Goal: Find contact information: Find contact information

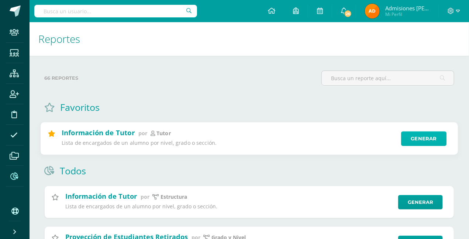
click at [417, 135] on link "Generar" at bounding box center [423, 138] width 45 height 15
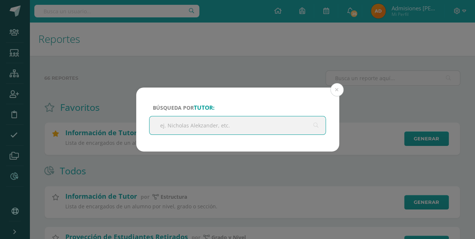
click at [178, 127] on input "text" at bounding box center [238, 125] width 176 height 18
click at [169, 123] on input "text" at bounding box center [238, 125] width 176 height 18
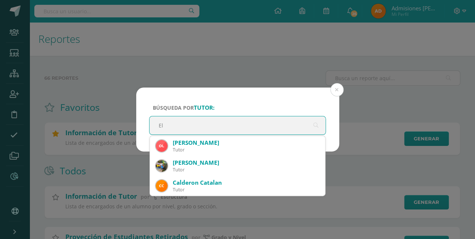
type input "E"
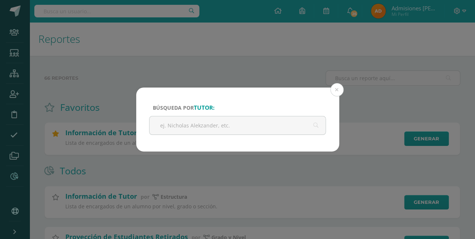
click at [50, 9] on div "Búsqueda por tutor: Elde Cancelar Generar Descargar como HTML Descargar como PD…" at bounding box center [237, 119] width 475 height 239
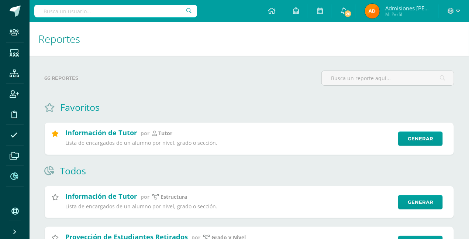
click at [68, 11] on input "text" at bounding box center [115, 11] width 163 height 13
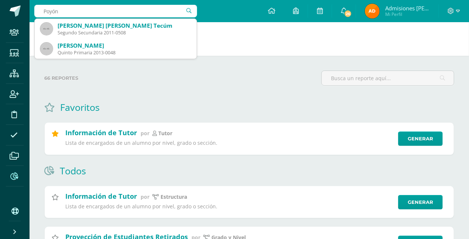
type input "Poyón"
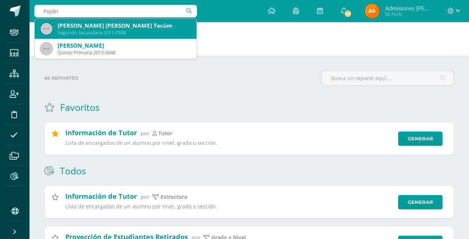
click at [83, 30] on div "Segundo Secundaria 2011-0508" at bounding box center [124, 33] width 133 height 6
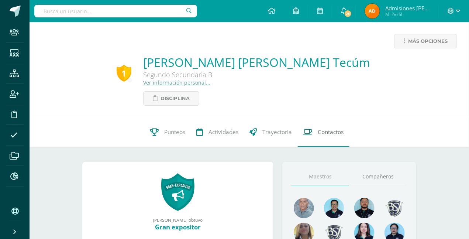
click at [331, 131] on span "Contactos" at bounding box center [331, 132] width 26 height 8
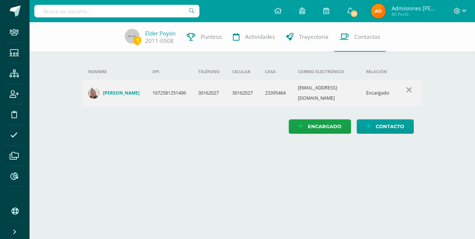
click at [127, 90] on h4 "[PERSON_NAME]" at bounding box center [121, 93] width 37 height 6
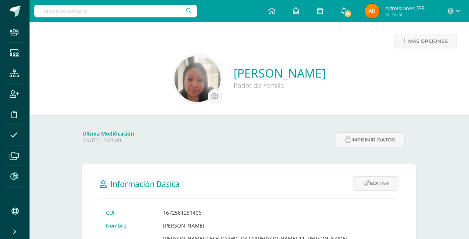
click at [14, 176] on icon at bounding box center [14, 175] width 8 height 7
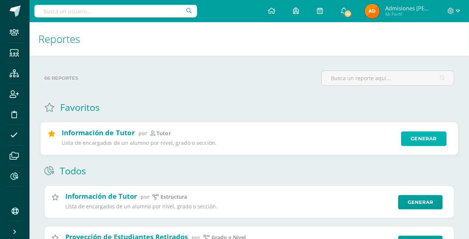
click at [420, 133] on link "Generar" at bounding box center [423, 138] width 45 height 15
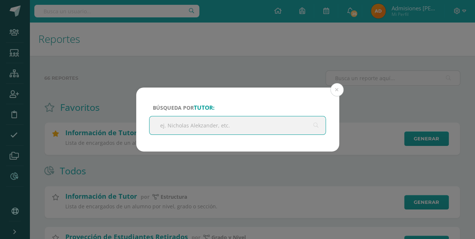
click at [167, 127] on input "text" at bounding box center [238, 125] width 176 height 18
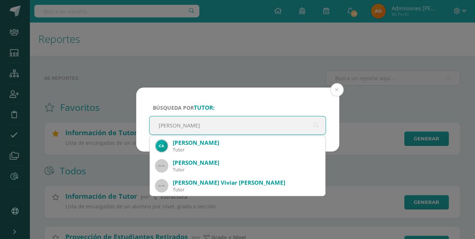
type input "[PERSON_NAME]"
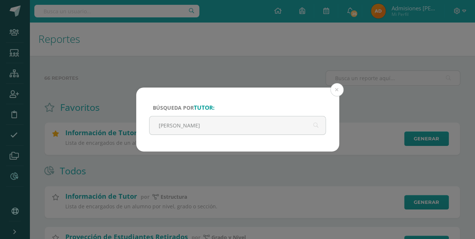
click at [386, 92] on div "Búsqueda por tutor: [PERSON_NAME] Cancelar Generar Descargar como HTML Descarga…" at bounding box center [237, 120] width 469 height 64
